Goal: Information Seeking & Learning: Learn about a topic

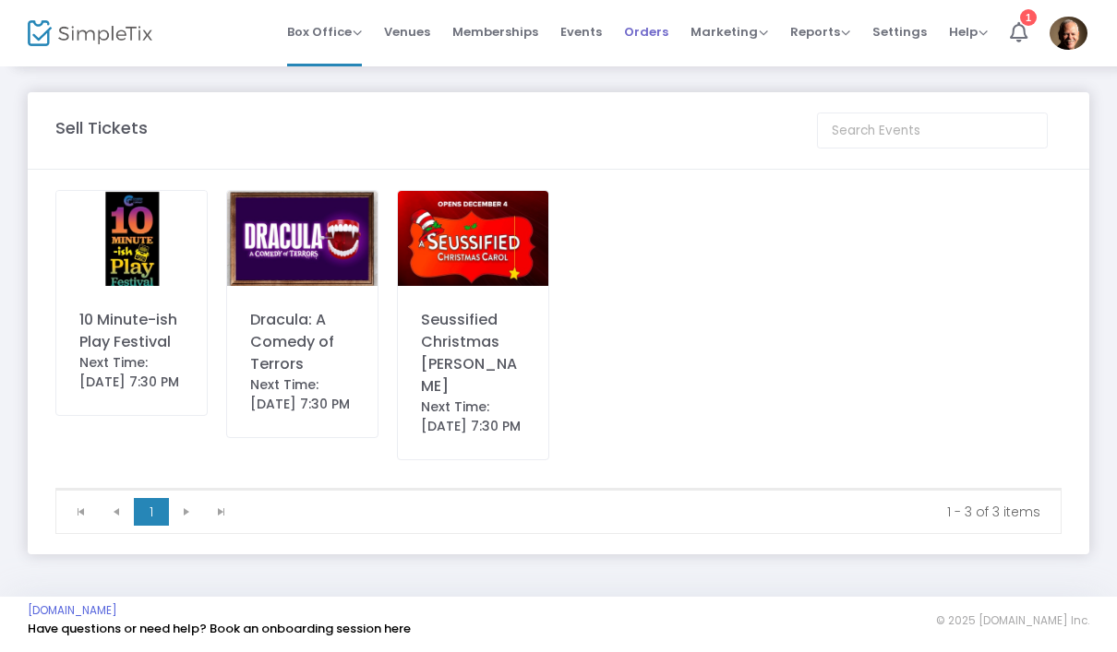
click at [658, 31] on span "Orders" at bounding box center [646, 31] width 44 height 47
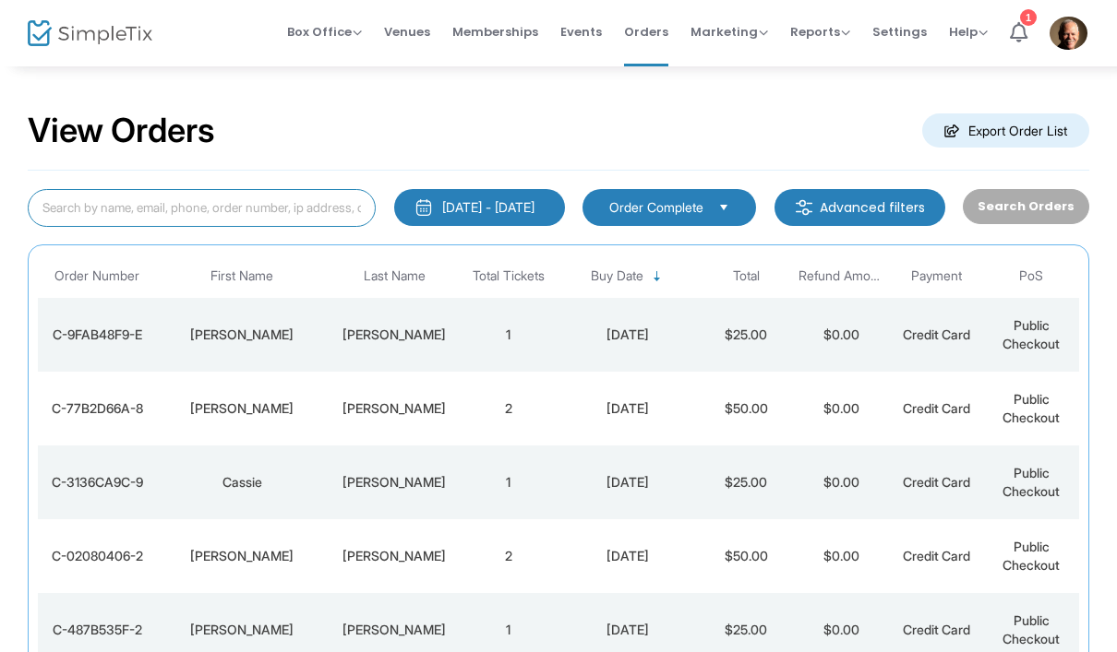
click at [289, 213] on input at bounding box center [202, 208] width 348 height 38
type input "[PERSON_NAME]"
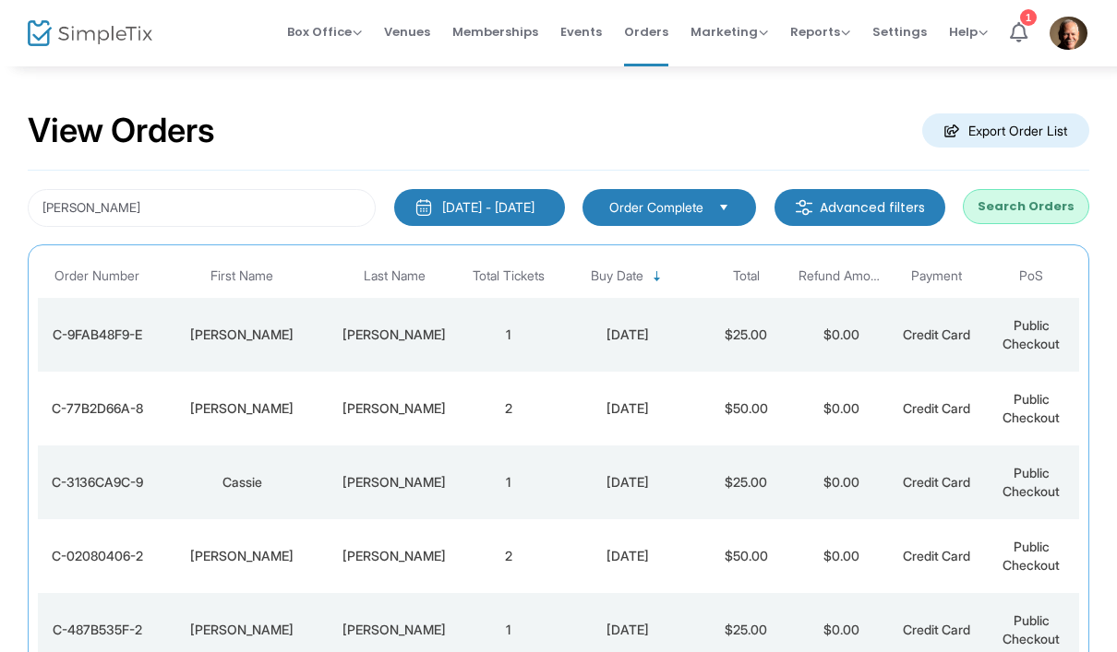
click at [1048, 209] on button "Search Orders" at bounding box center [1025, 206] width 126 height 35
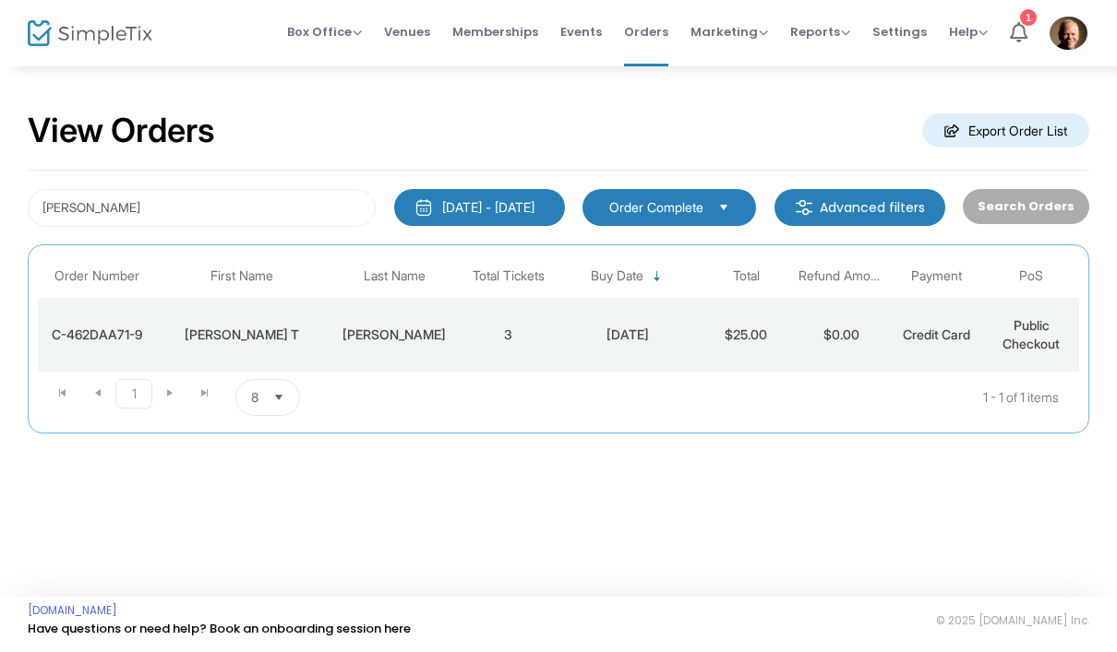
click at [488, 212] on div "[DATE] - [DATE]" at bounding box center [488, 207] width 92 height 18
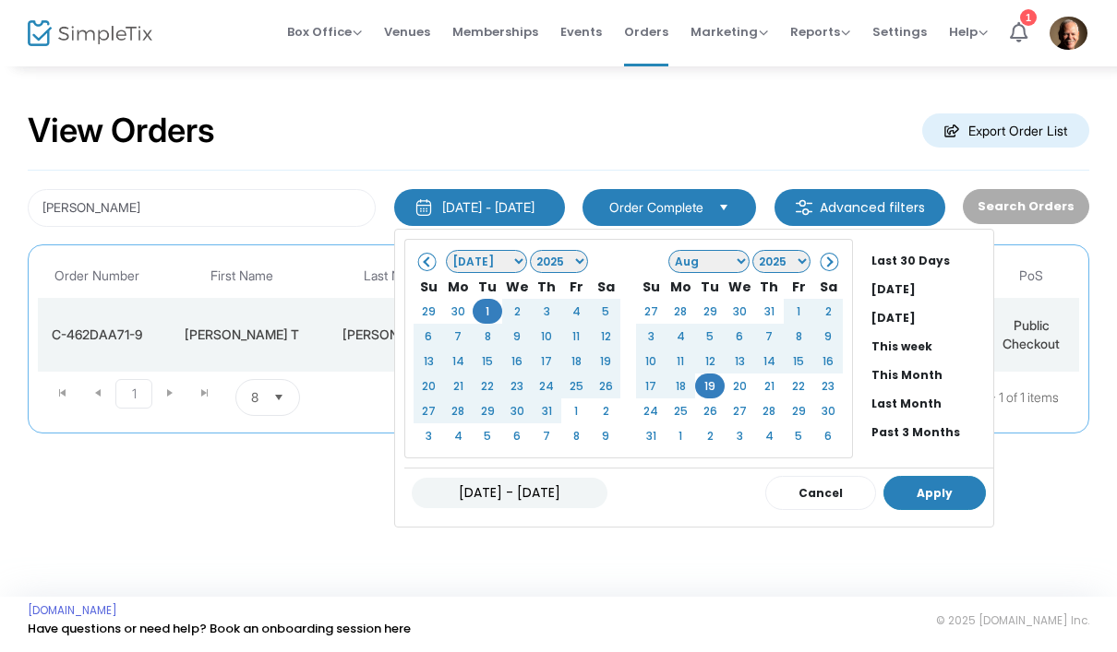
click at [915, 499] on button "Apply" at bounding box center [934, 493] width 102 height 34
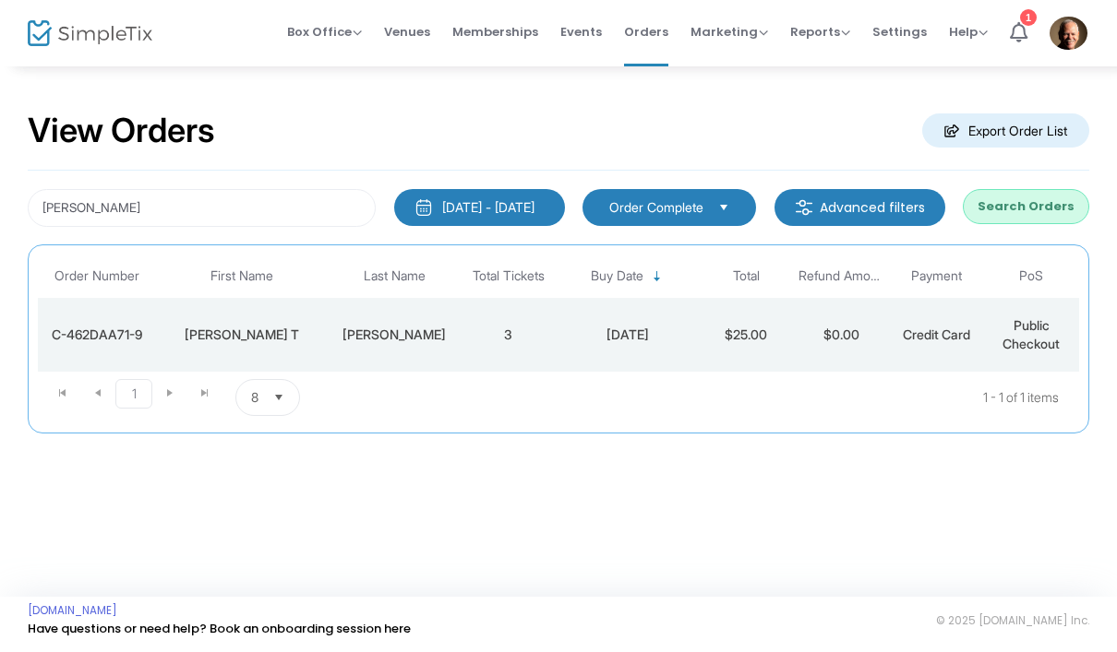
click at [1036, 211] on button "Search Orders" at bounding box center [1025, 206] width 126 height 35
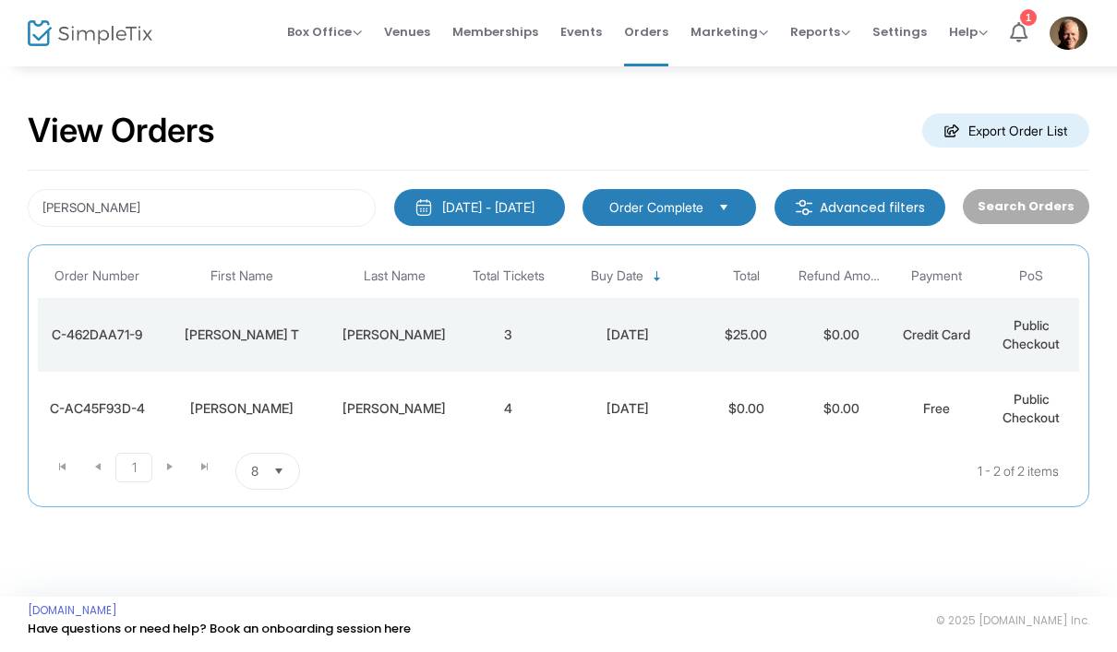
click at [258, 415] on div "[PERSON_NAME]" at bounding box center [241, 409] width 161 height 18
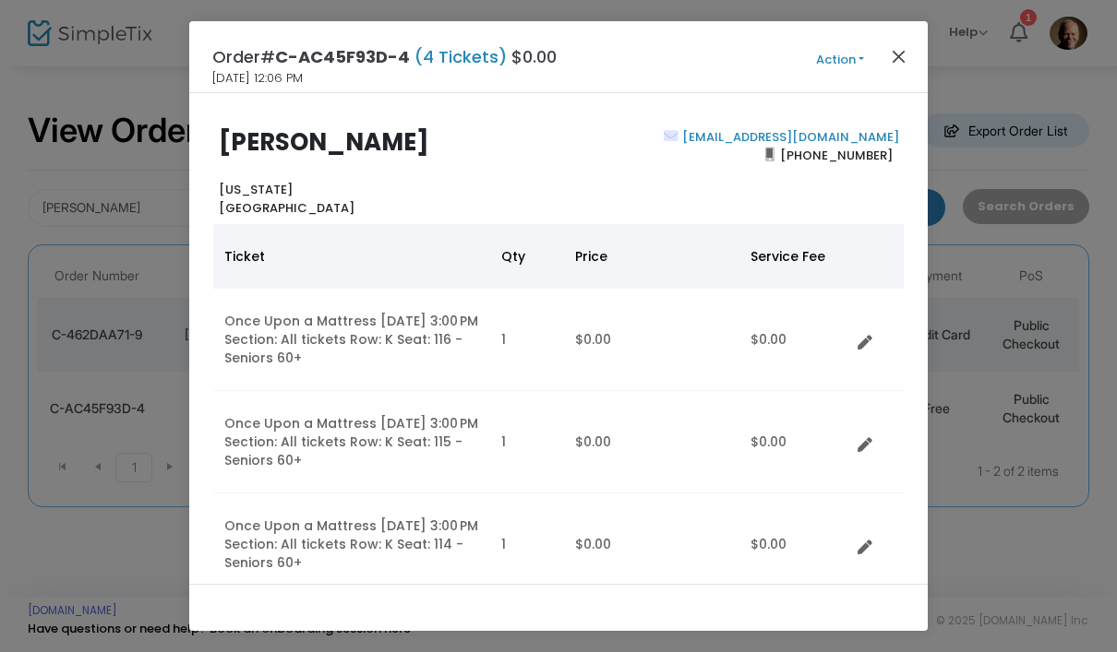
click at [908, 58] on button "Close" at bounding box center [899, 56] width 24 height 24
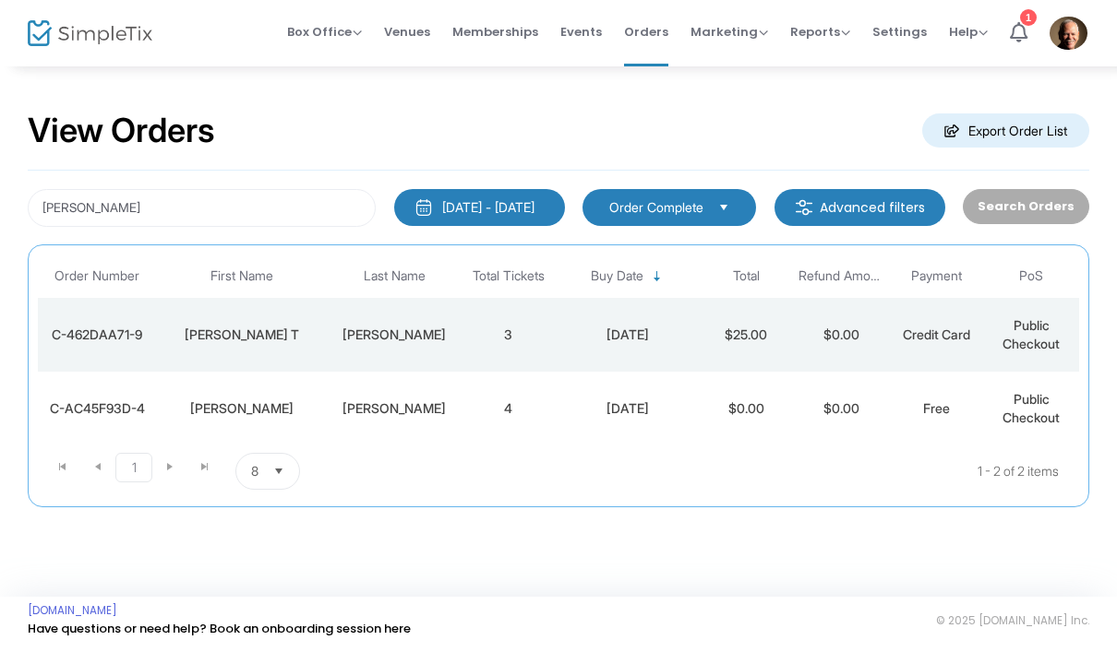
click at [110, 336] on div "C-462DAA71-9" at bounding box center [97, 335] width 110 height 18
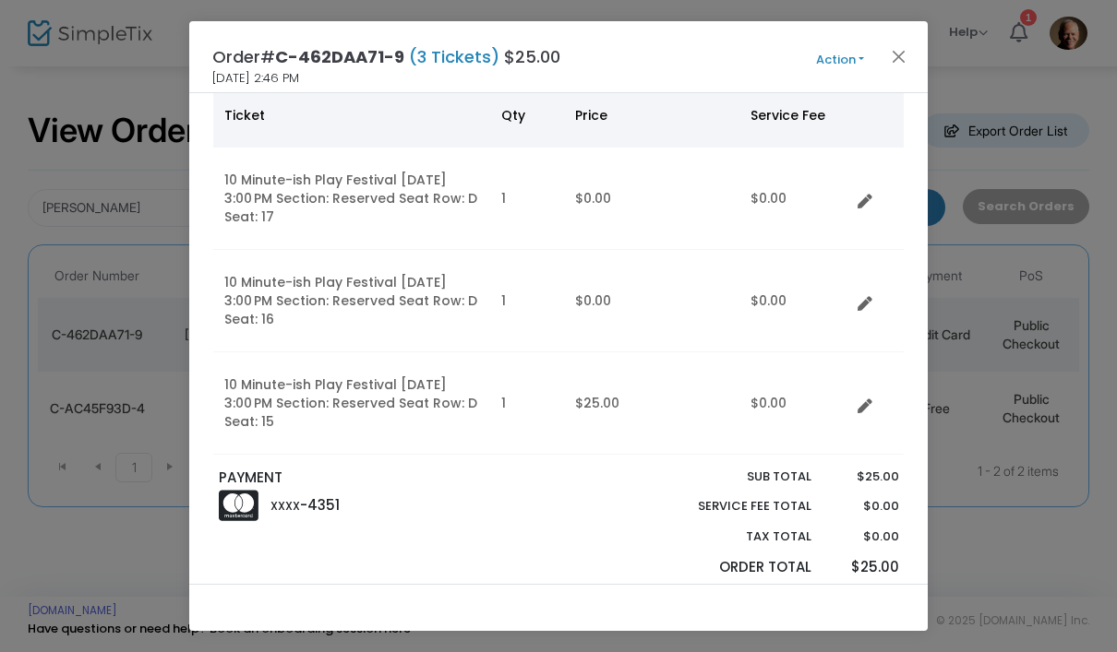
scroll to position [143, 0]
click at [839, 63] on button "Action" at bounding box center [839, 60] width 111 height 20
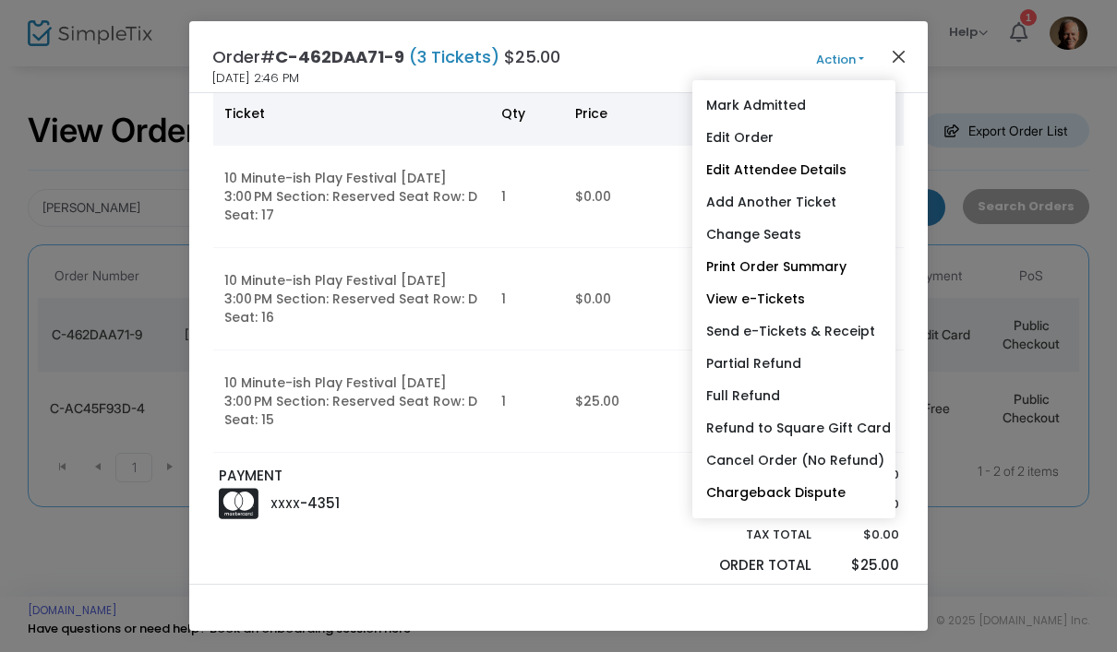
click at [908, 59] on button "Close" at bounding box center [899, 56] width 24 height 24
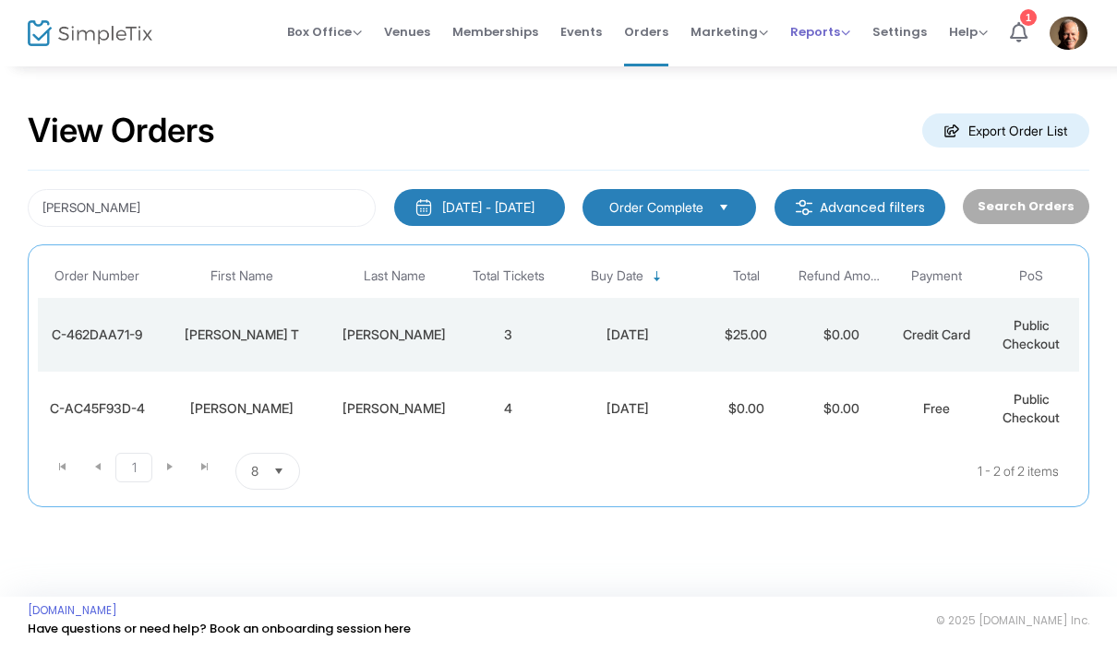
click at [823, 31] on span "Reports" at bounding box center [820, 32] width 60 height 18
click at [856, 101] on li "Sales Reports" at bounding box center [850, 98] width 120 height 36
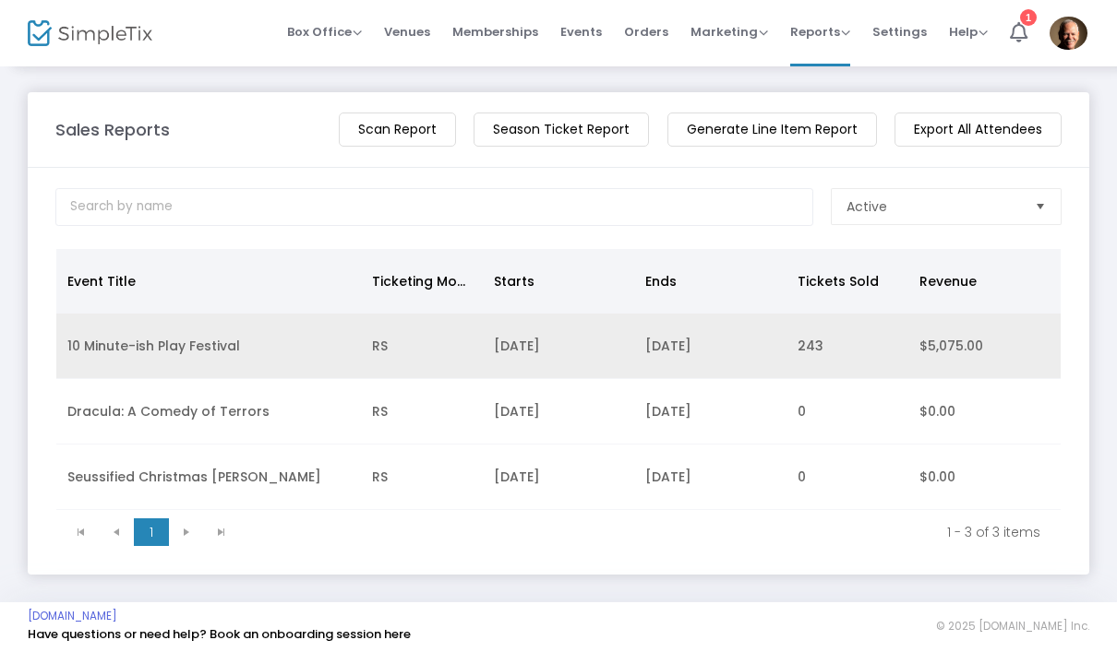
click at [93, 353] on td "10 Minute-ish Play Festival" at bounding box center [208, 347] width 305 height 66
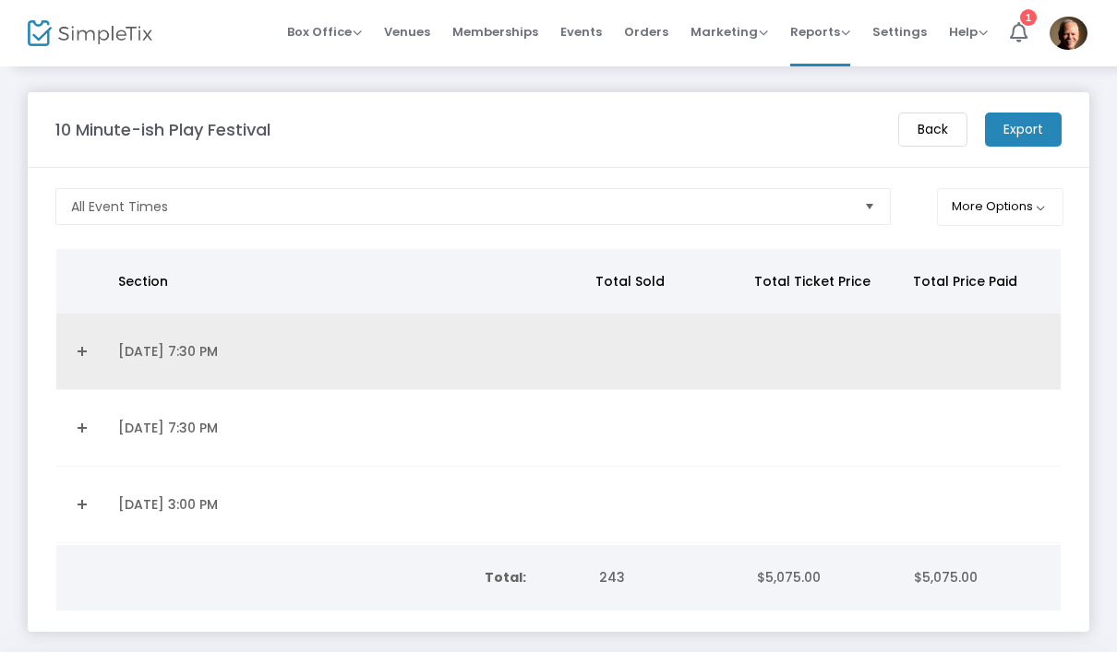
click at [87, 345] on link "Expand Details" at bounding box center [81, 352] width 29 height 30
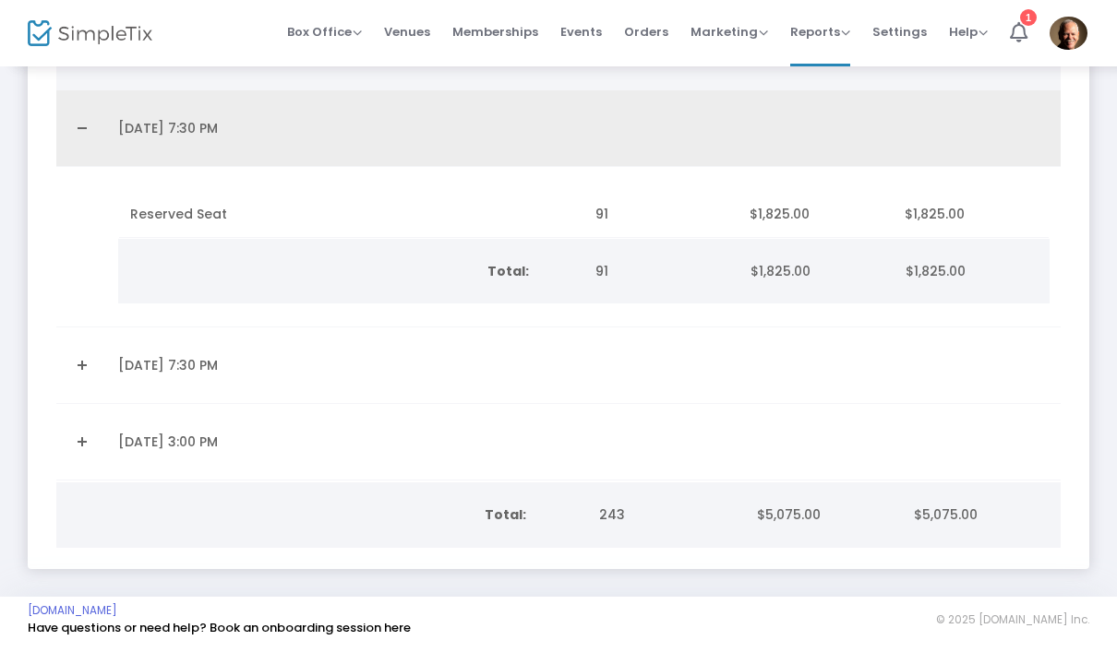
scroll to position [222, 0]
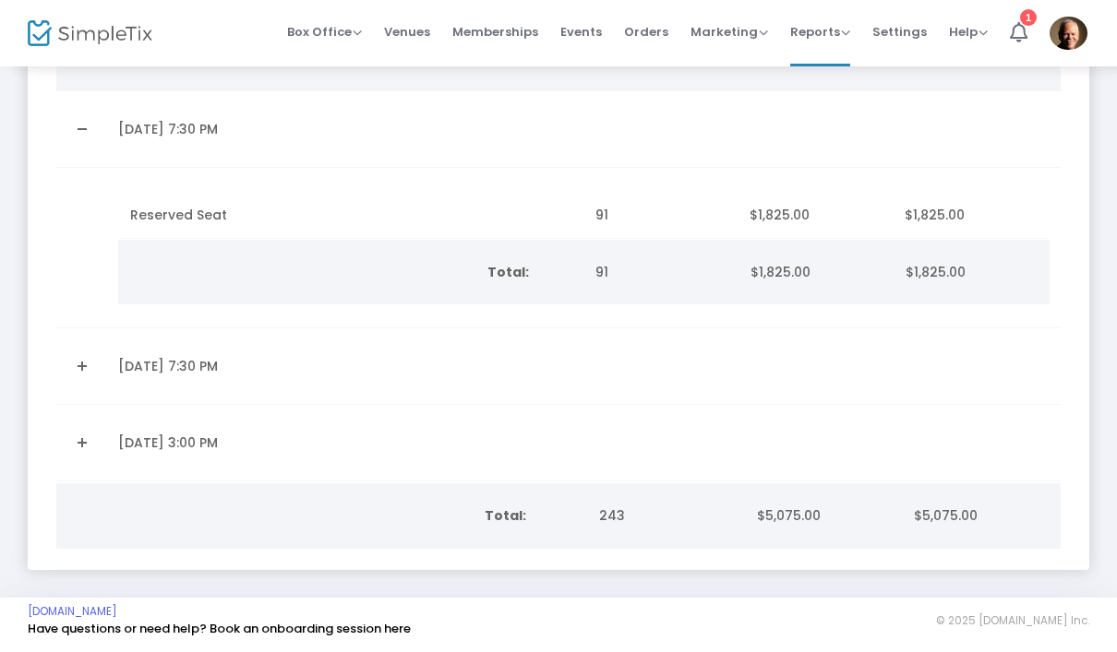
click at [85, 362] on link "Expand Details" at bounding box center [81, 367] width 29 height 30
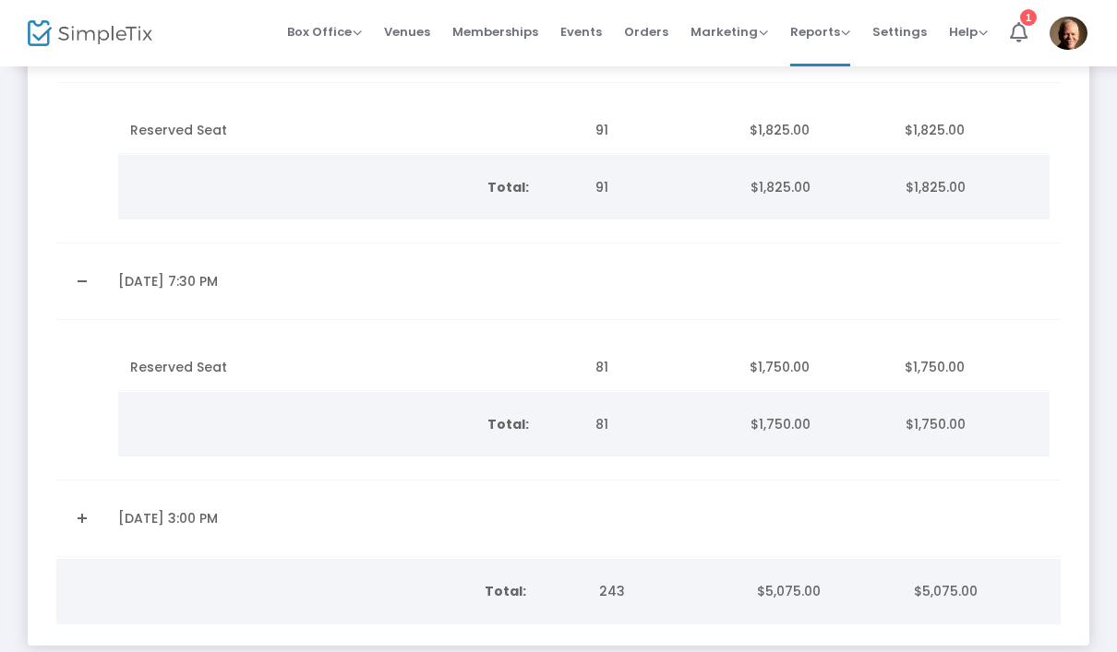
scroll to position [349, 0]
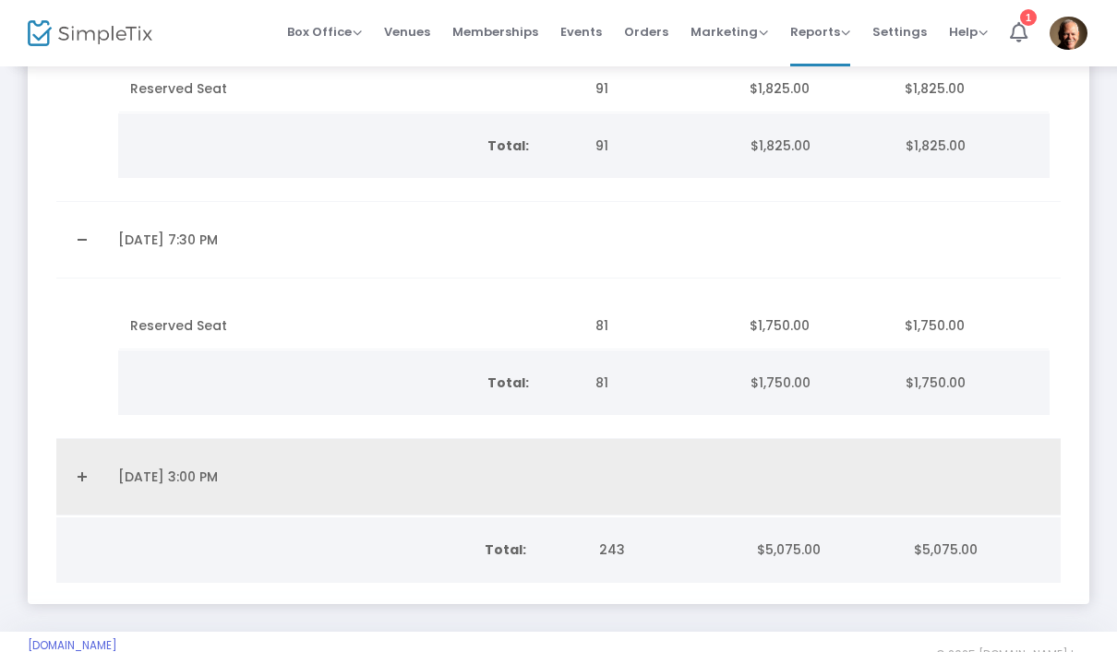
click at [87, 477] on link "Expand Details" at bounding box center [81, 477] width 29 height 30
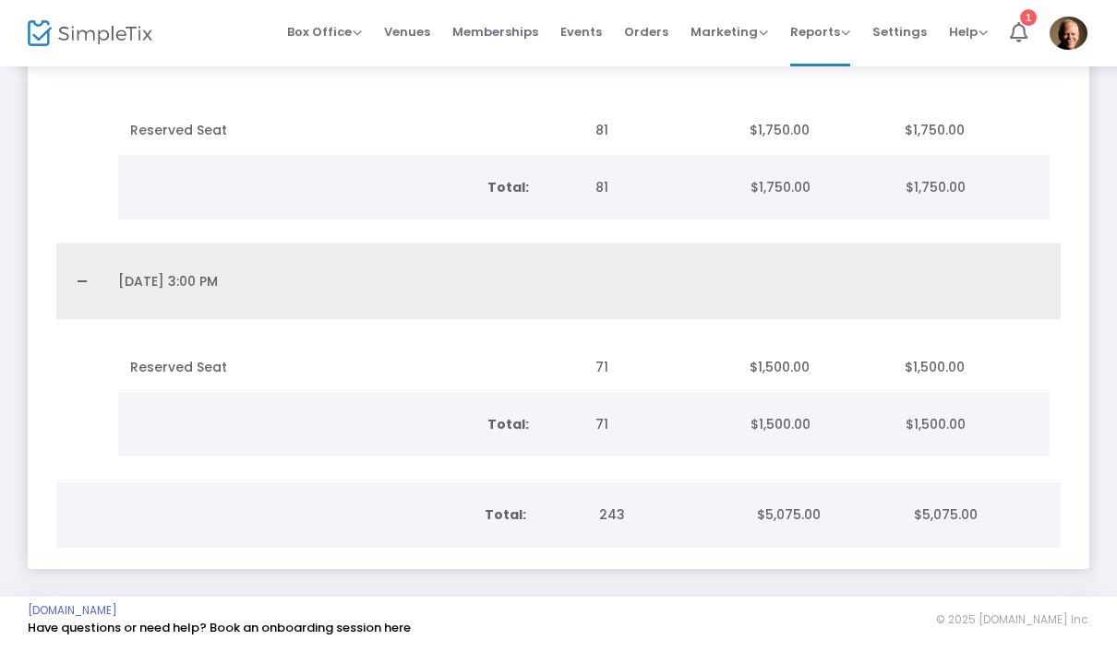
scroll to position [544, 0]
